Goal: Task Accomplishment & Management: Complete application form

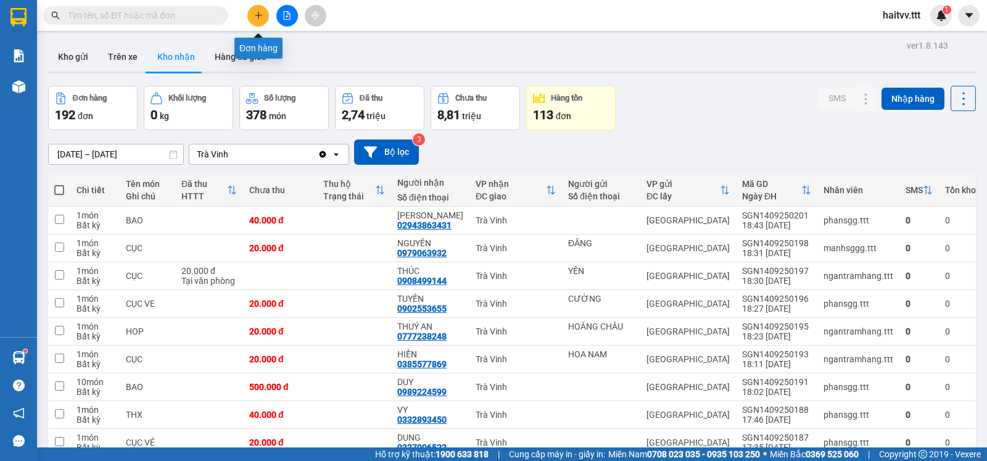
click at [250, 12] on button at bounding box center [258, 16] width 22 height 22
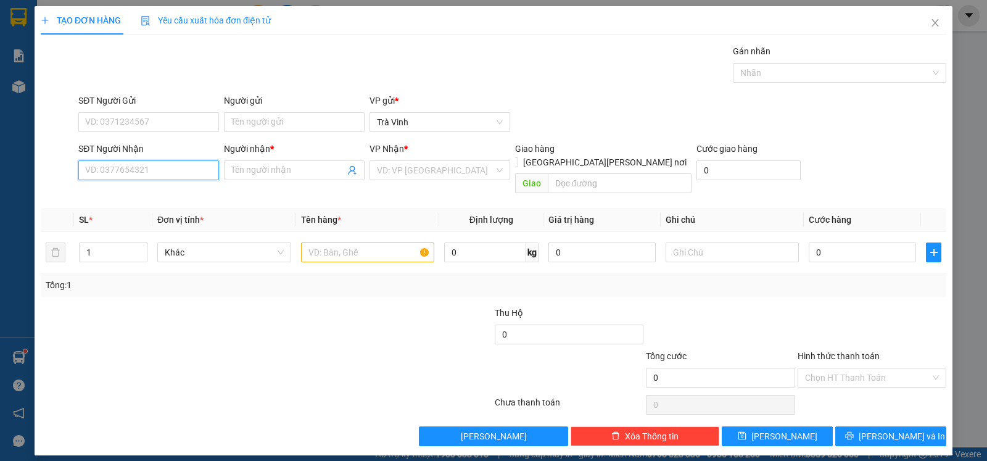
click at [137, 169] on input "SĐT Người Nhận" at bounding box center [148, 170] width 141 height 20
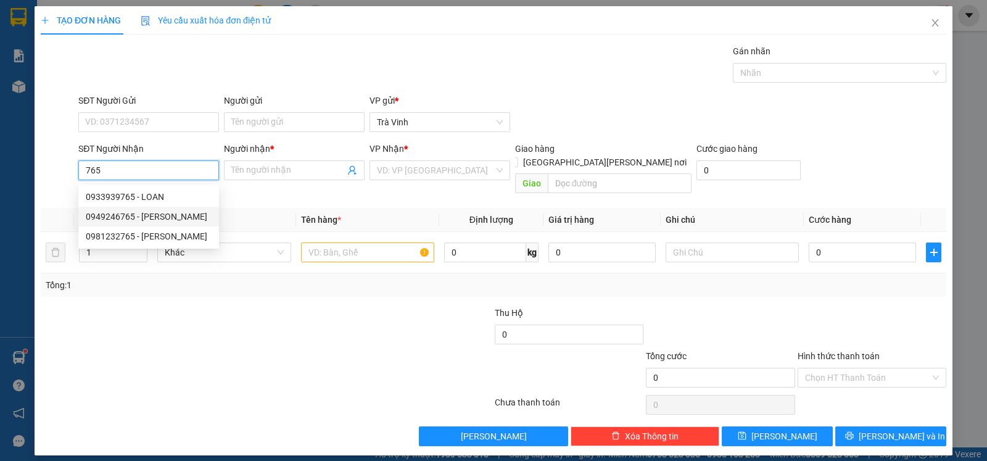
click at [147, 213] on div "0949246765 - [PERSON_NAME]" at bounding box center [149, 217] width 126 height 14
type input "0949246765"
type input "HUỆ"
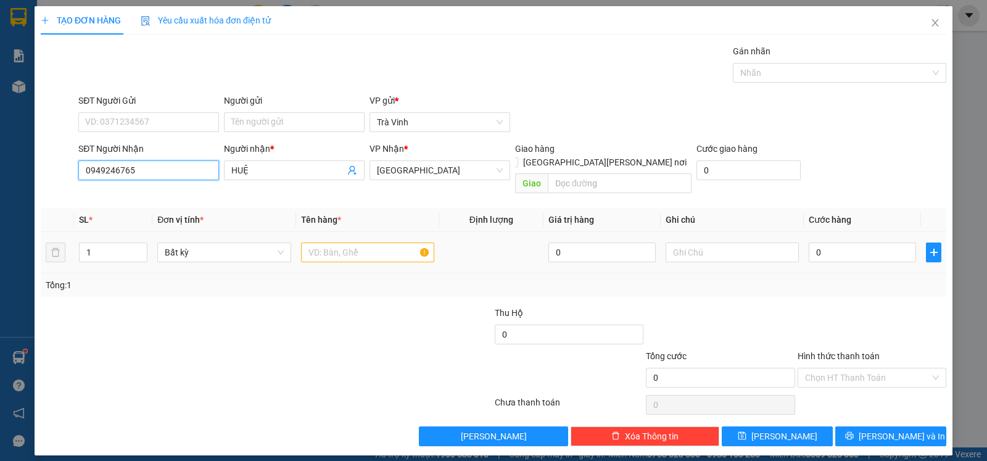
type input "0949246765"
click at [333, 246] on input "text" at bounding box center [367, 252] width 133 height 20
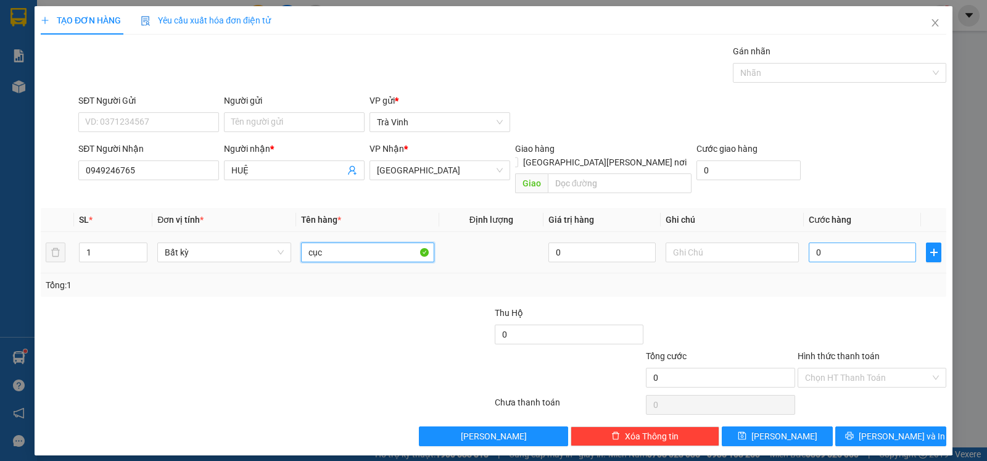
type input "cục"
click at [837, 246] on input "0" at bounding box center [862, 252] width 107 height 20
type input "3"
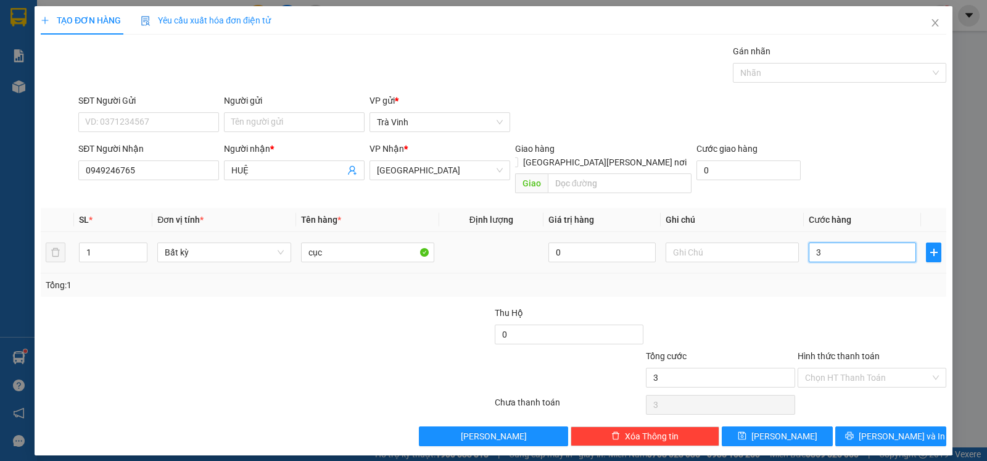
type input "30"
type input "30.000"
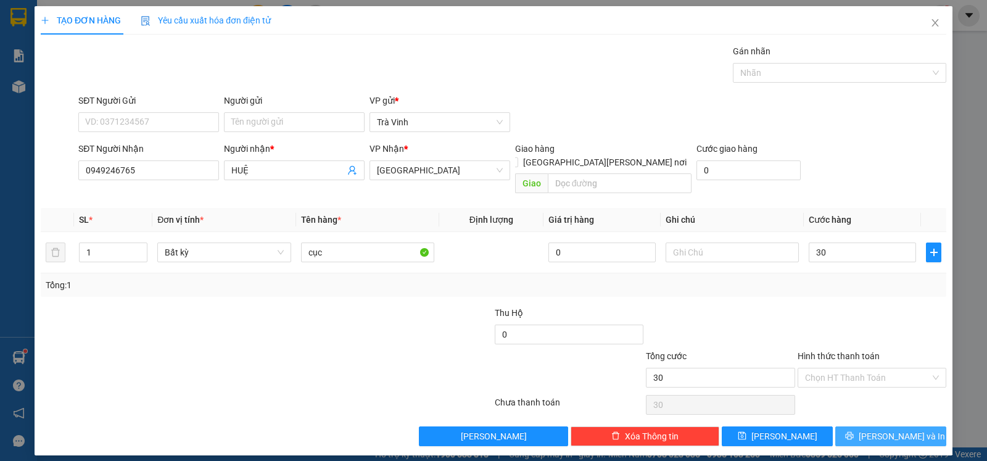
type input "30.000"
drag, startPoint x: 903, startPoint y: 430, endPoint x: 894, endPoint y: 415, distance: 17.1
click at [905, 430] on span "[PERSON_NAME] và In" at bounding box center [902, 436] width 86 height 14
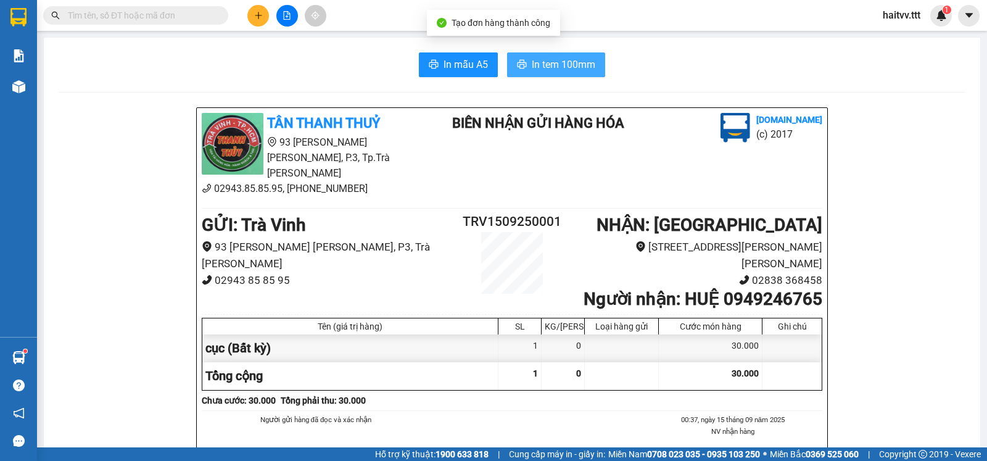
click at [582, 62] on span "In tem 100mm" at bounding box center [564, 64] width 64 height 15
drag, startPoint x: 731, startPoint y: 395, endPoint x: 732, endPoint y: 431, distance: 36.4
click at [743, 414] on ul "00:37, ngày 15 tháng 09 năm 2025 NV [PERSON_NAME] hàng Hải Tv" at bounding box center [721, 438] width 204 height 49
click at [210, 18] on input "text" at bounding box center [141, 16] width 146 height 14
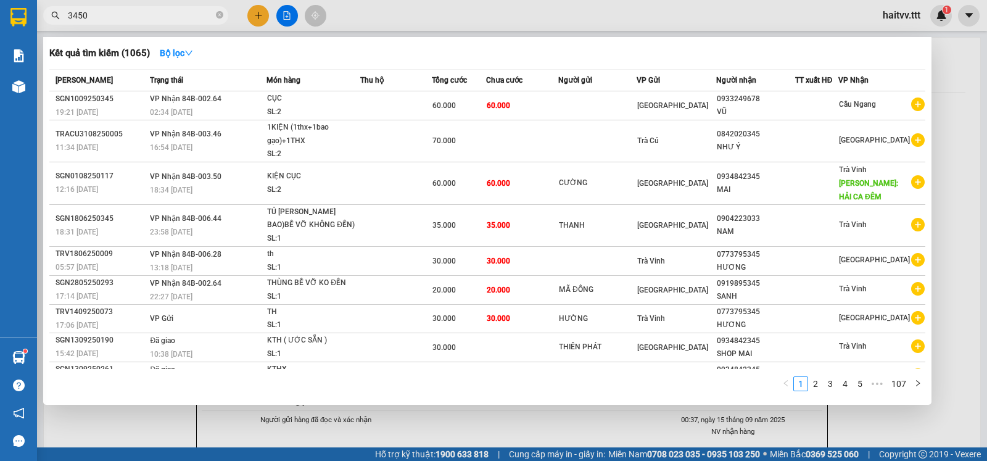
click at [120, 16] on input "3450" at bounding box center [141, 16] width 146 height 14
type input "3"
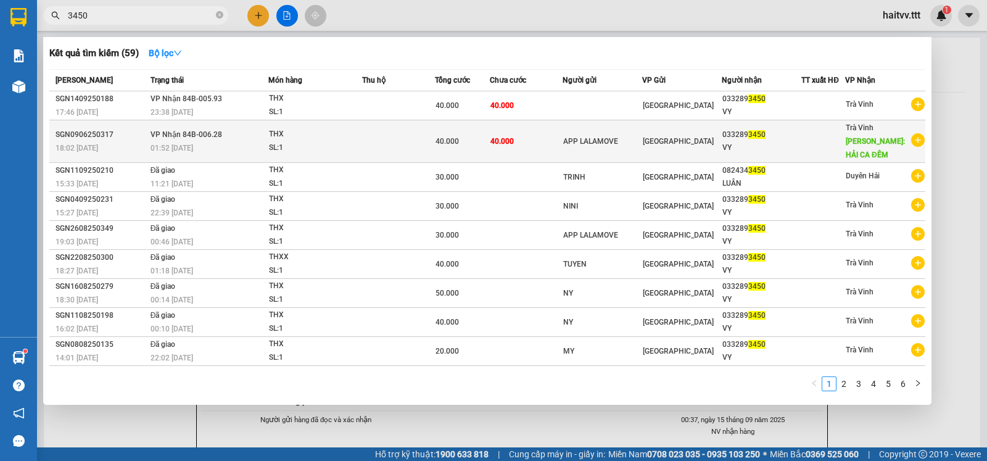
type input "3450"
click at [529, 139] on td "40.000" at bounding box center [526, 141] width 73 height 43
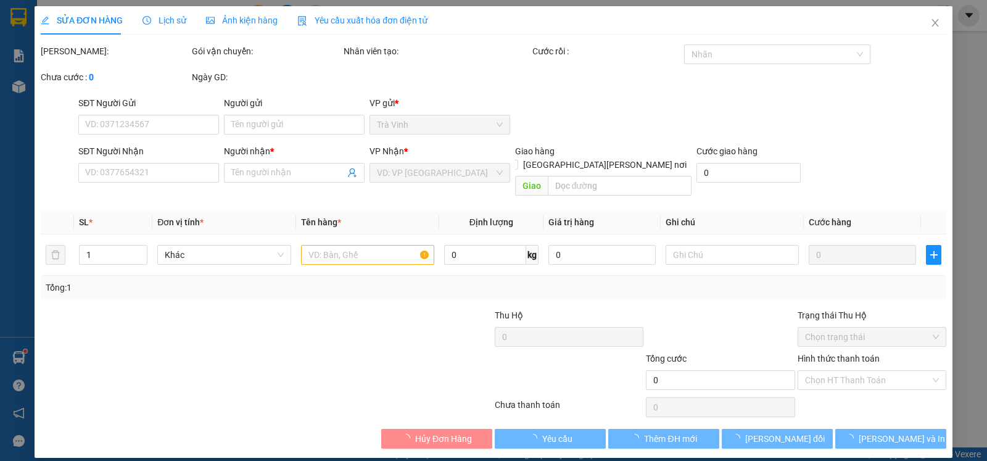
type input "APP LALAMOVE"
type input "0332893450"
type input "VY"
type input "HẢI CA ĐÊM"
type input "40.000"
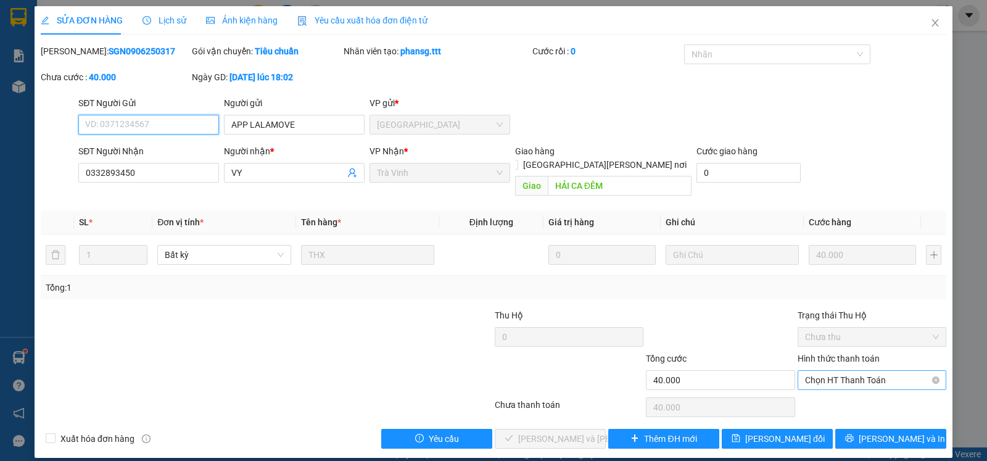
click at [814, 371] on span "Chọn HT Thanh Toán" at bounding box center [872, 380] width 134 height 19
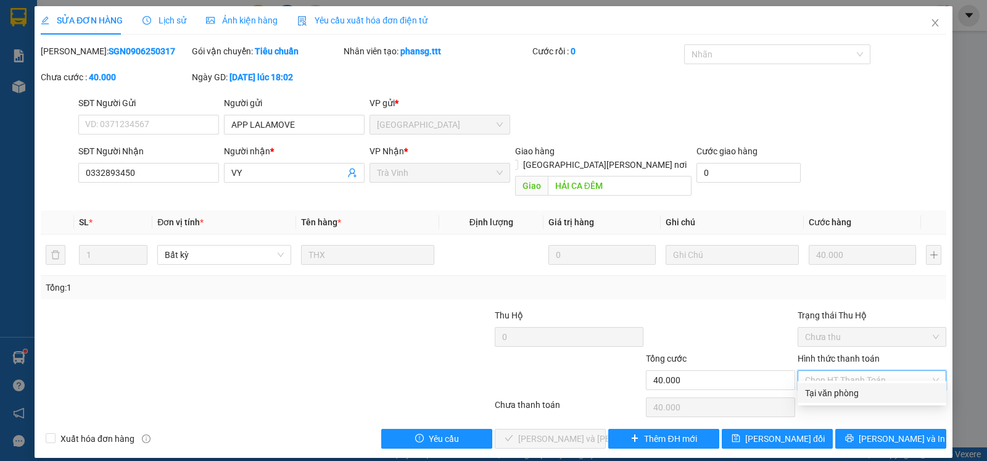
click at [842, 392] on div "Tại văn phòng" at bounding box center [872, 393] width 134 height 14
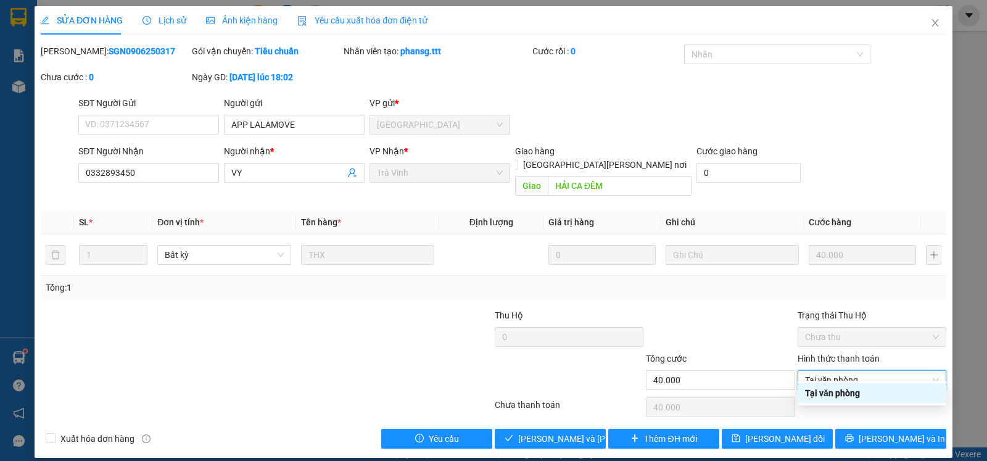
type input "0"
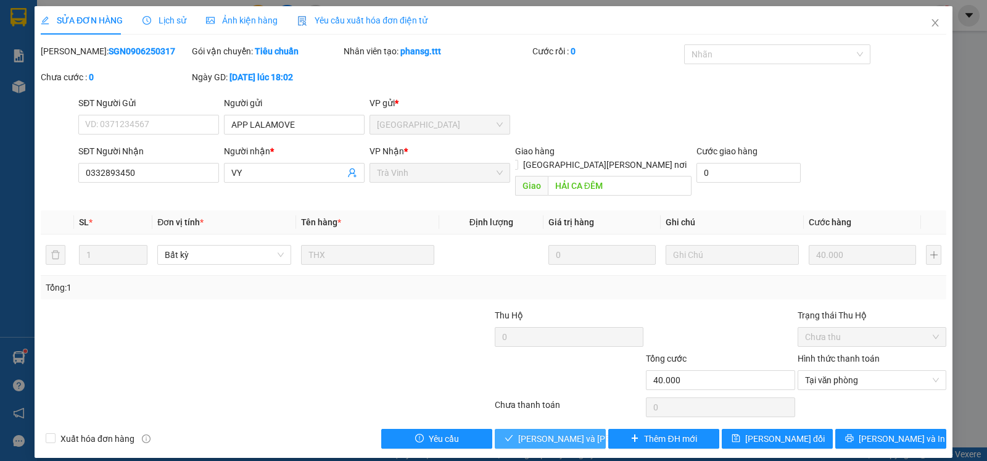
click at [592, 429] on button "[PERSON_NAME] và [PERSON_NAME] hàng" at bounding box center [550, 439] width 111 height 20
